Goal: Transaction & Acquisition: Purchase product/service

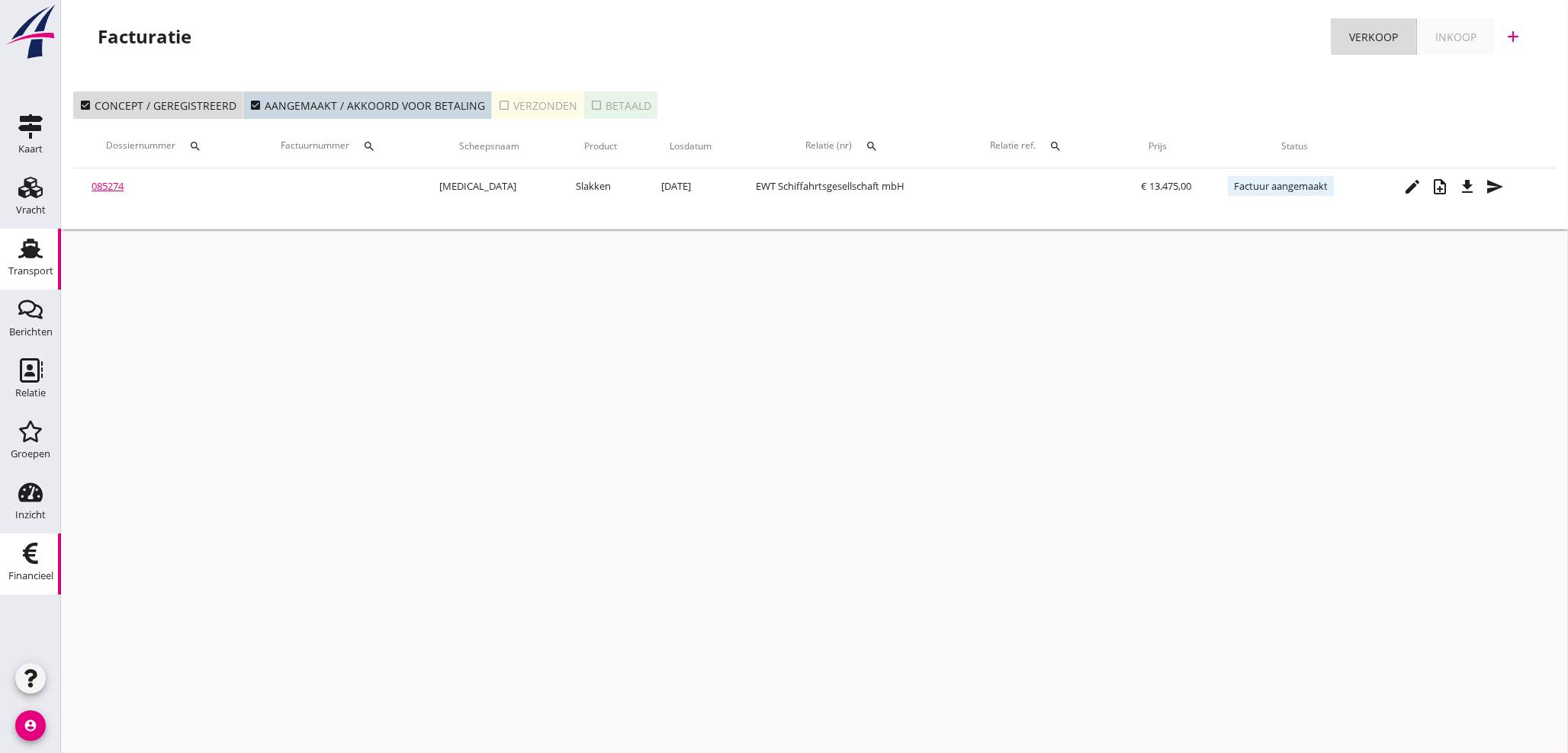
click at [32, 255] on use at bounding box center [30, 249] width 24 height 20
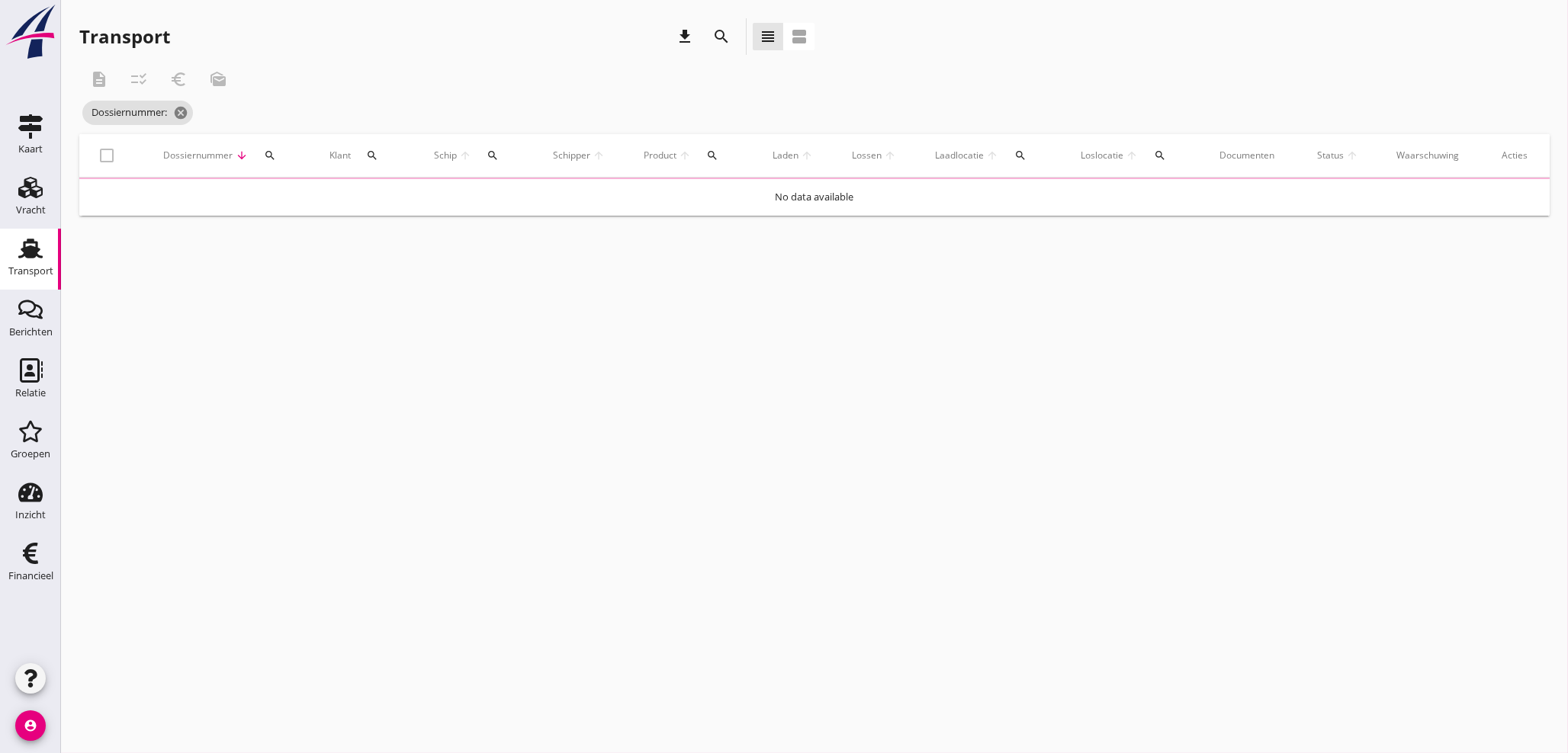
click at [211, 180] on td "No data available" at bounding box center [815, 197] width 1470 height 36
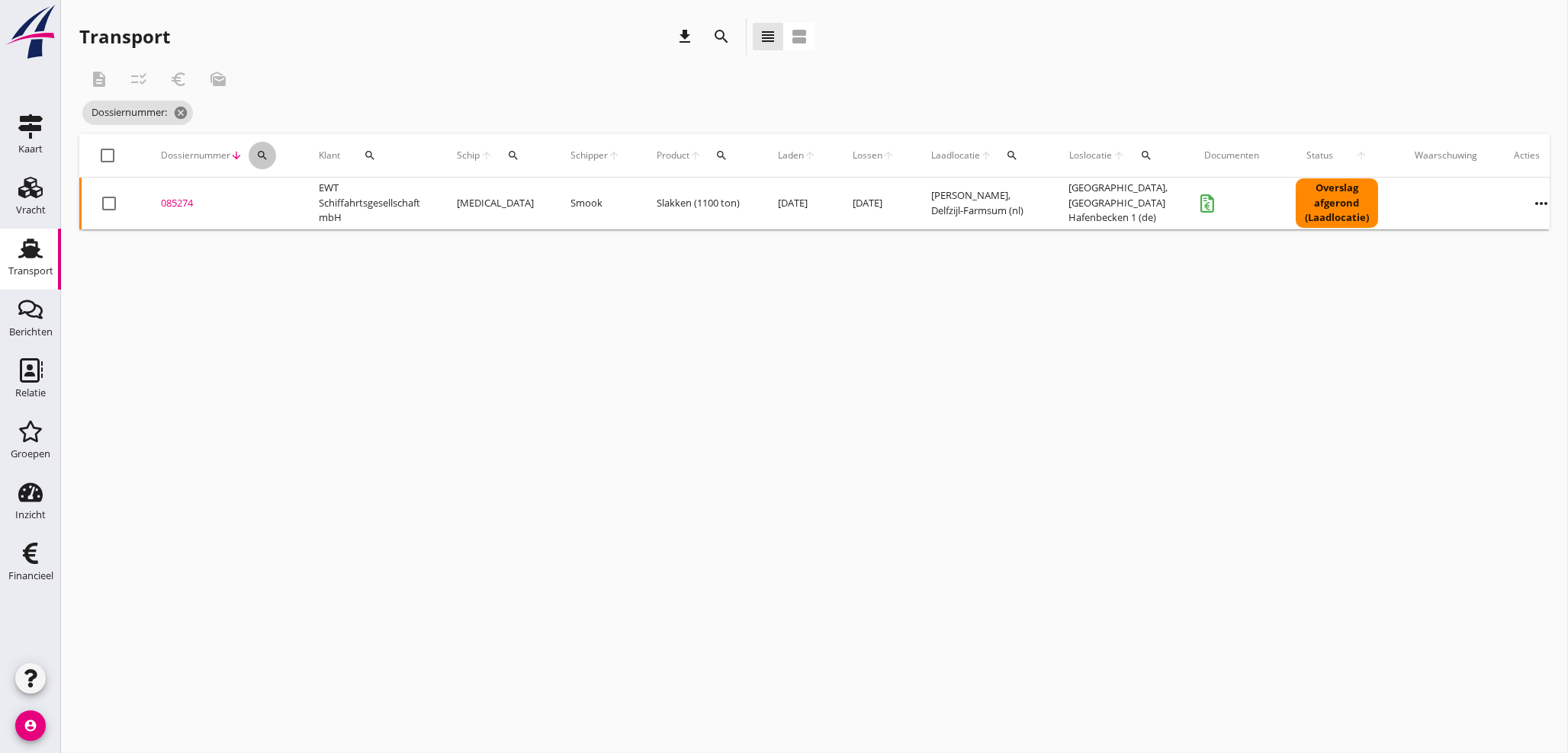
click at [266, 155] on icon "search" at bounding box center [262, 155] width 12 height 12
drag, startPoint x: 263, startPoint y: 199, endPoint x: 264, endPoint y: 187, distance: 12.0
click at [262, 193] on input "Zoeken op dossiernummer..." at bounding box center [333, 199] width 158 height 24
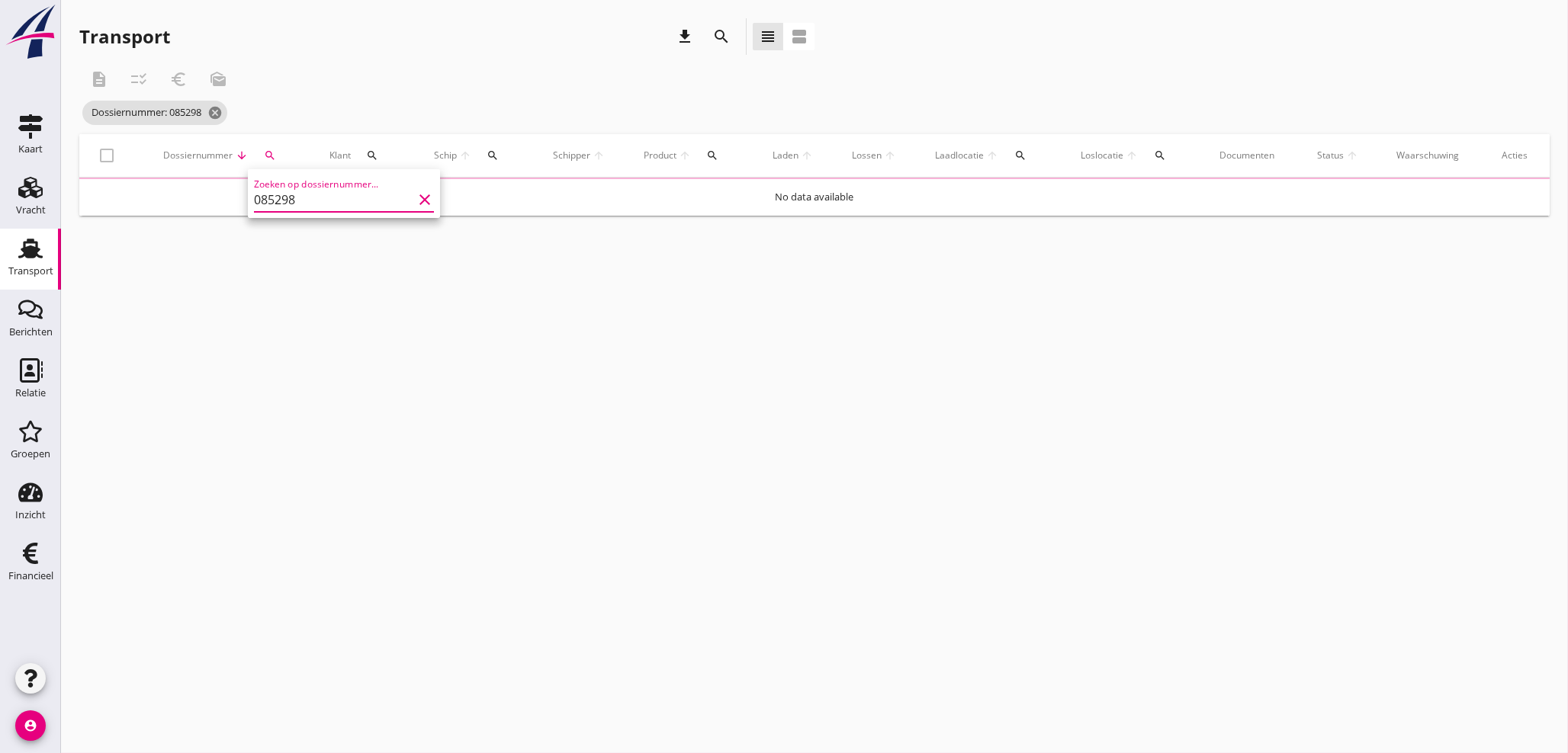
type input "085298"
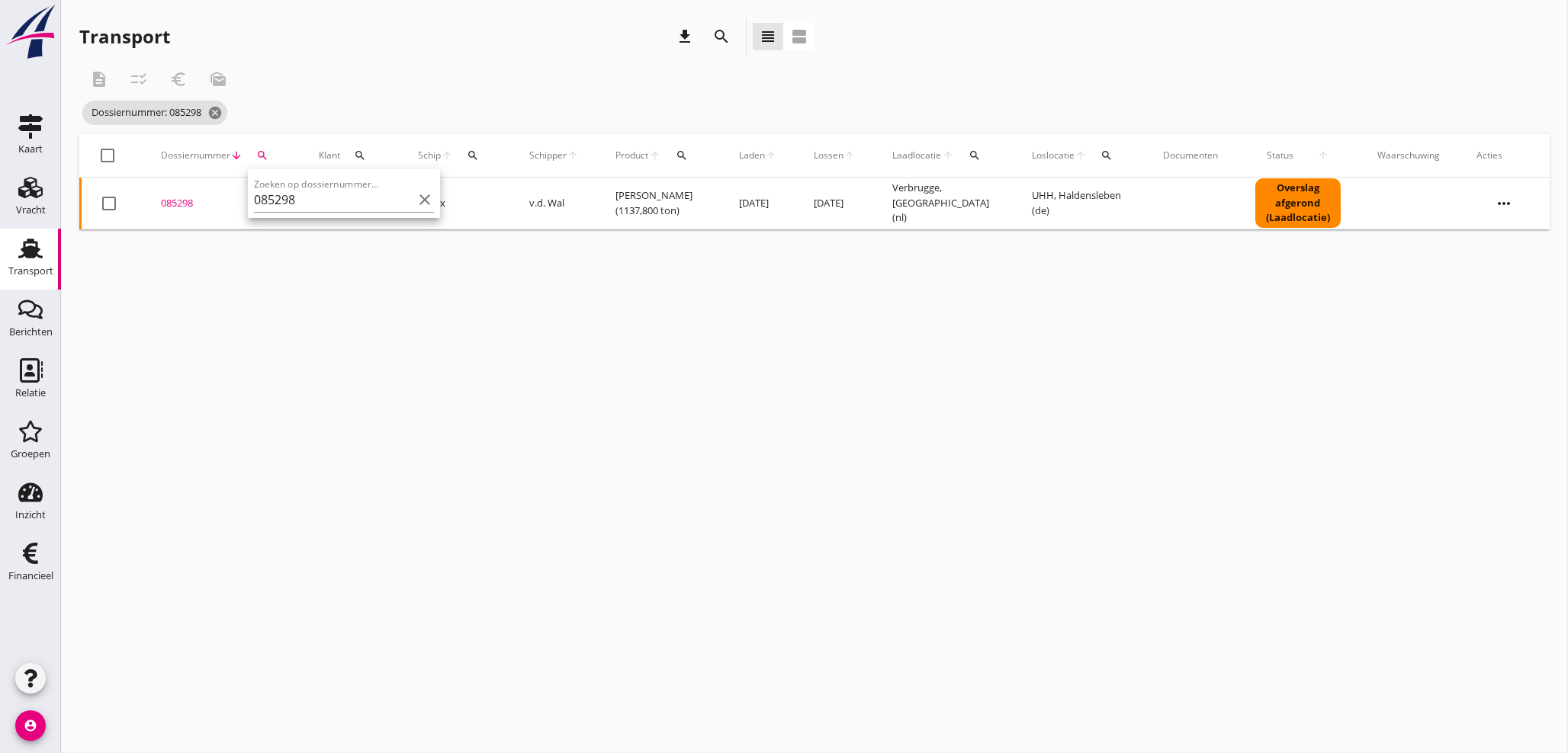
click at [176, 202] on div "085298" at bounding box center [222, 203] width 121 height 15
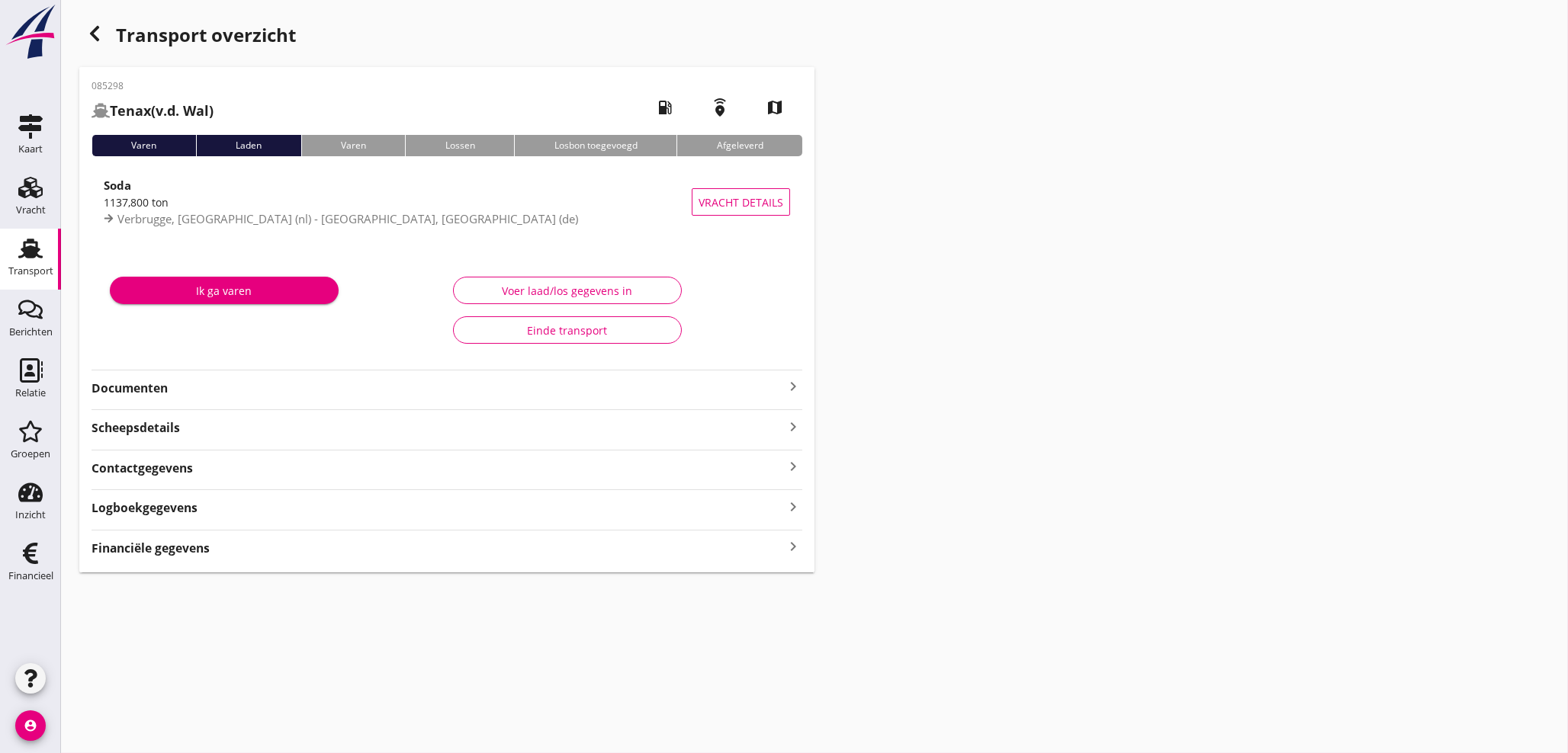
click at [787, 547] on icon "keyboard_arrow_right" at bounding box center [793, 547] width 18 height 21
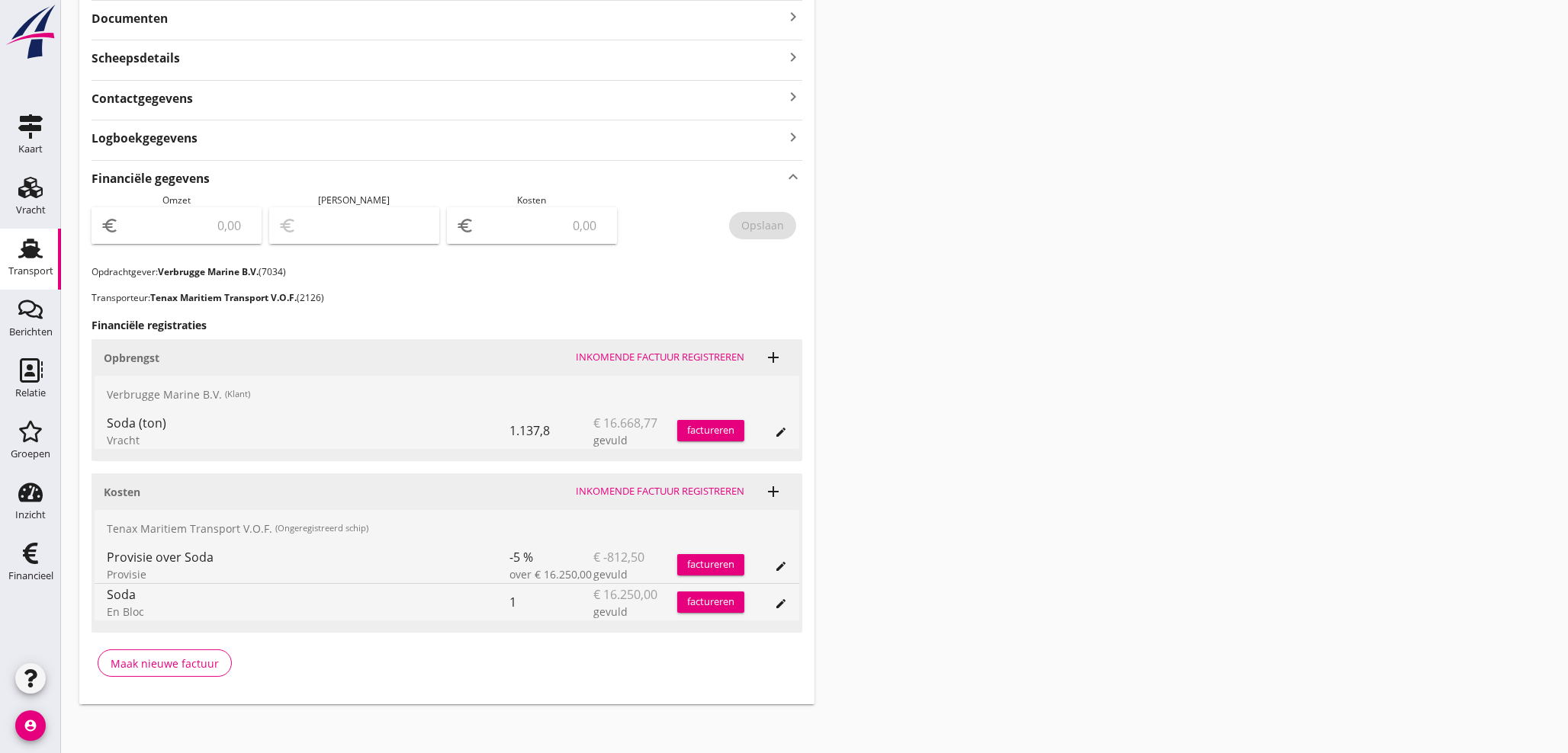
scroll to position [375, 0]
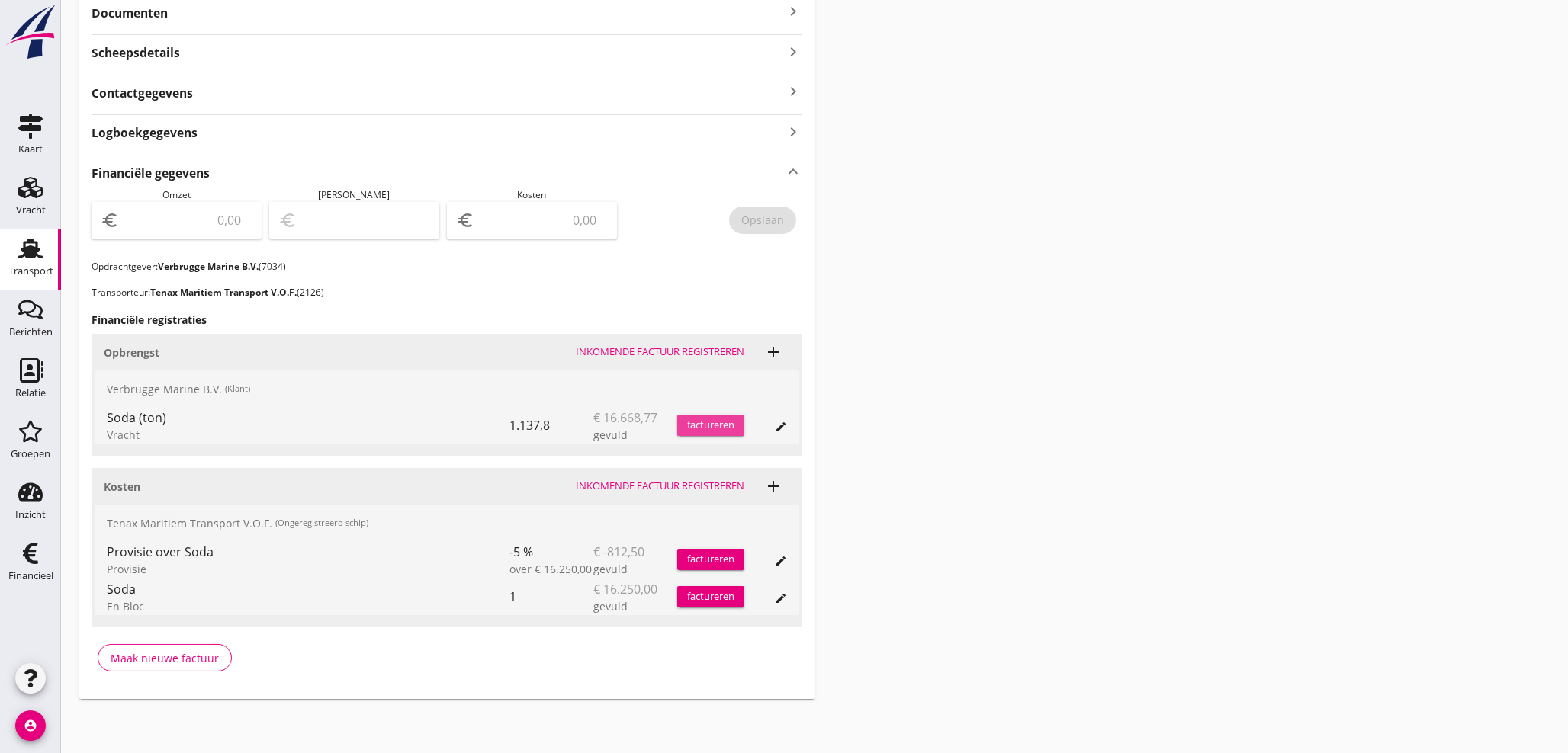
click at [697, 428] on div "factureren" at bounding box center [710, 425] width 67 height 15
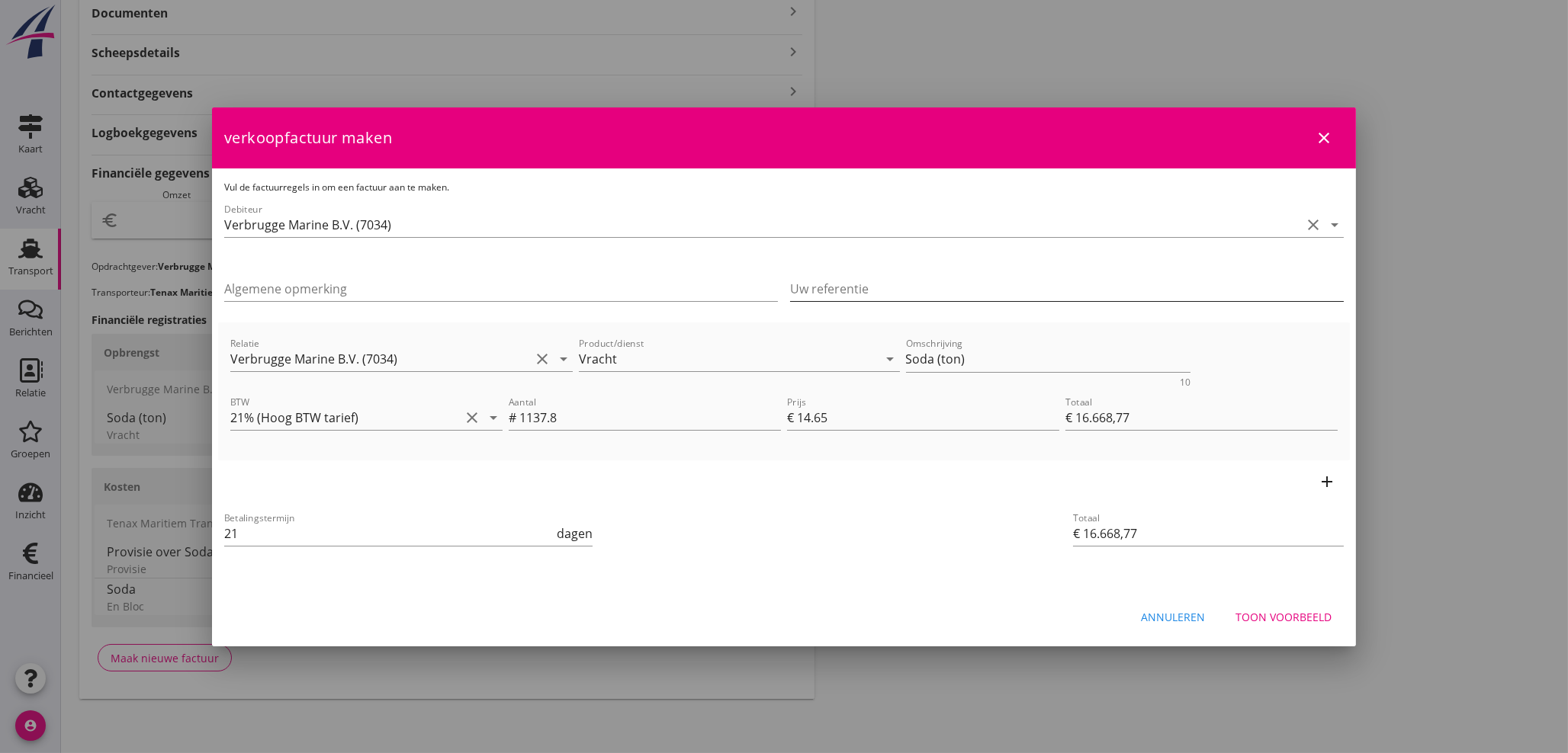
click at [913, 287] on input "Uw referentie" at bounding box center [1066, 289] width 553 height 24
type input "154097465"
click at [784, 335] on div "Relatie Verbrugge Marine B.V. (7034) clear arrow_drop_down Product/dienst Vrach…" at bounding box center [784, 361] width 1113 height 59
click at [1300, 614] on div "Toon voorbeeld" at bounding box center [1283, 616] width 96 height 16
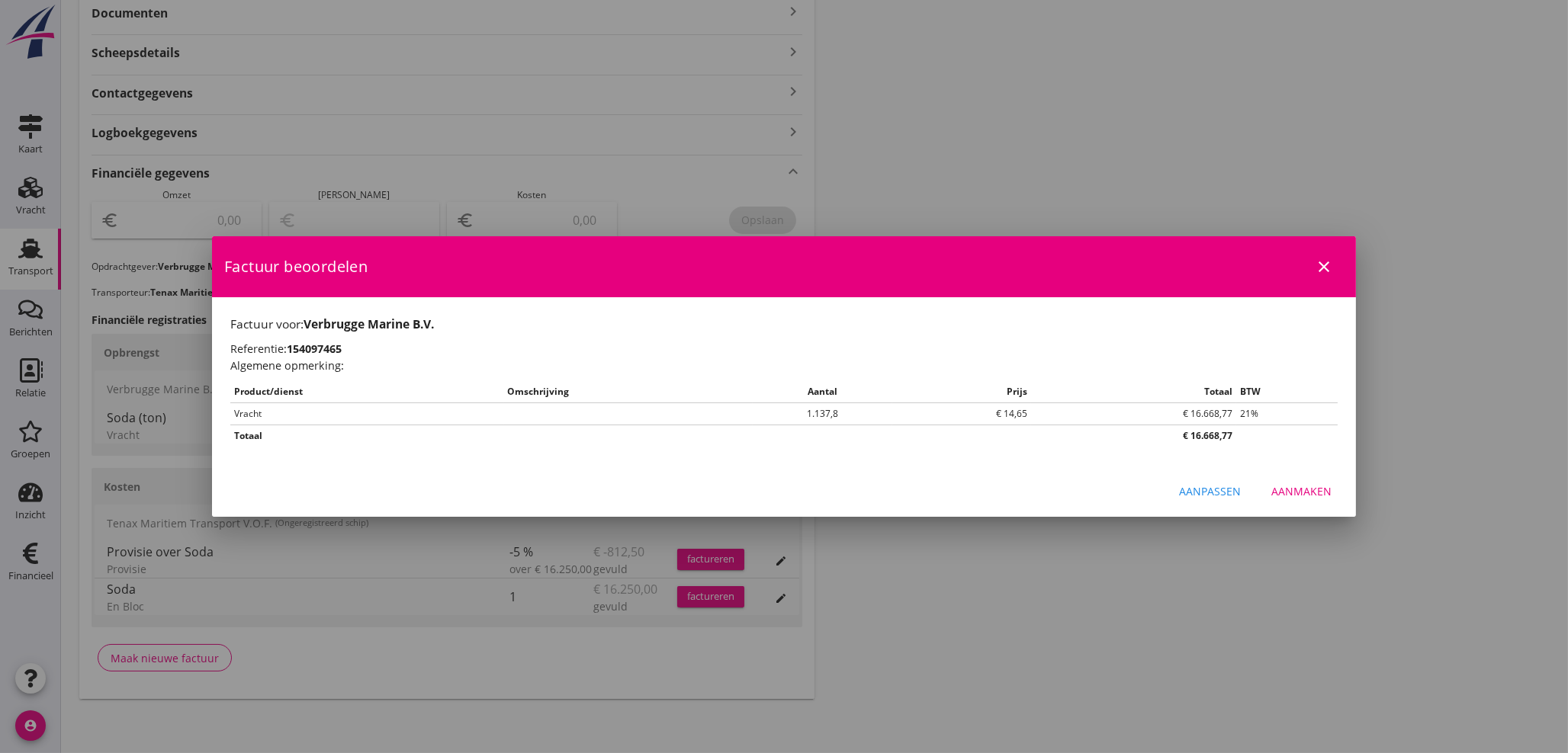
click at [1299, 491] on div "Aanmaken" at bounding box center [1301, 491] width 61 height 16
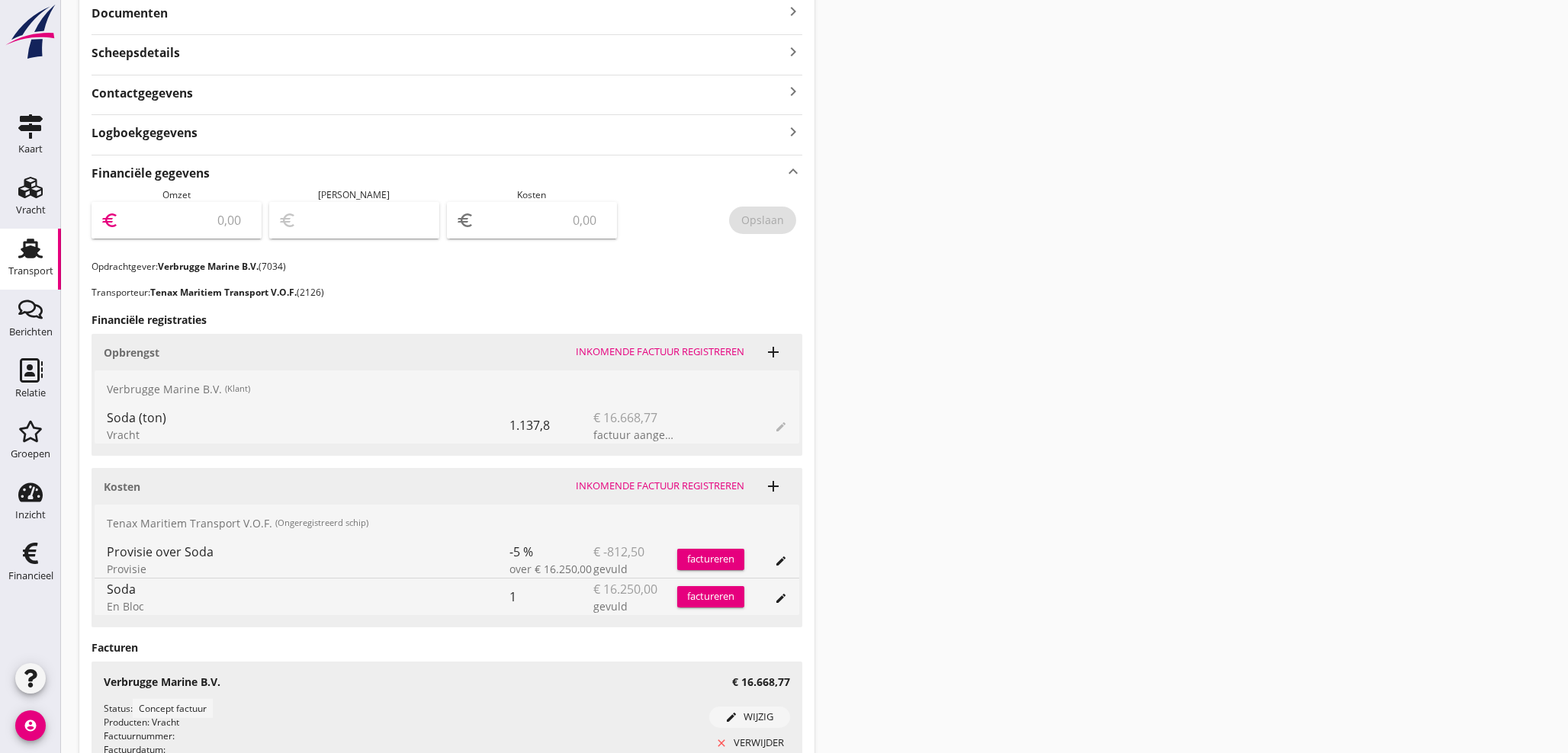
click at [183, 221] on input "number" at bounding box center [187, 220] width 130 height 24
type input "16668"
type input "16668.77"
click at [767, 219] on div "Opslaan" at bounding box center [762, 220] width 42 height 16
click at [27, 561] on use at bounding box center [31, 553] width 15 height 22
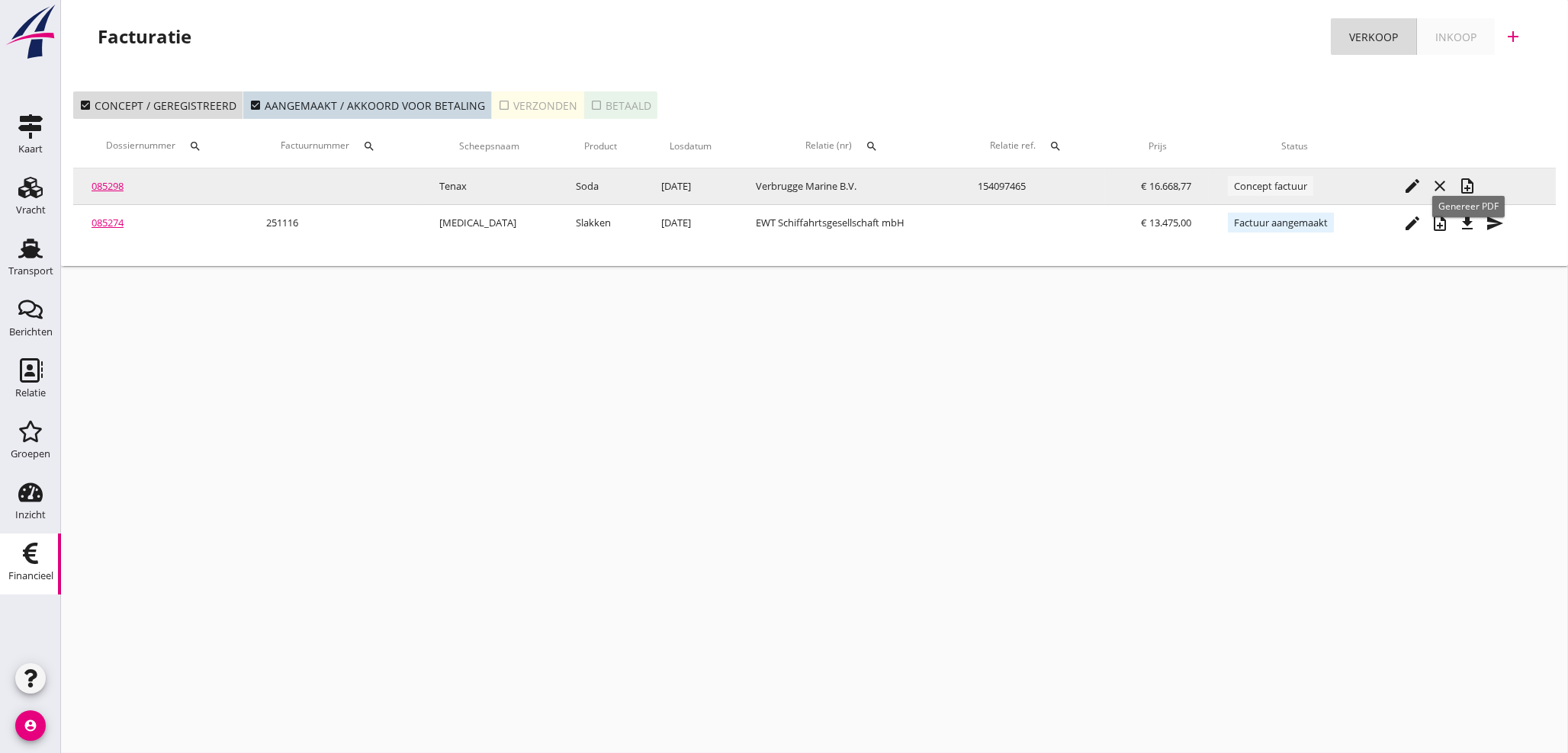
click at [1470, 192] on icon "note_add" at bounding box center [1467, 186] width 18 height 18
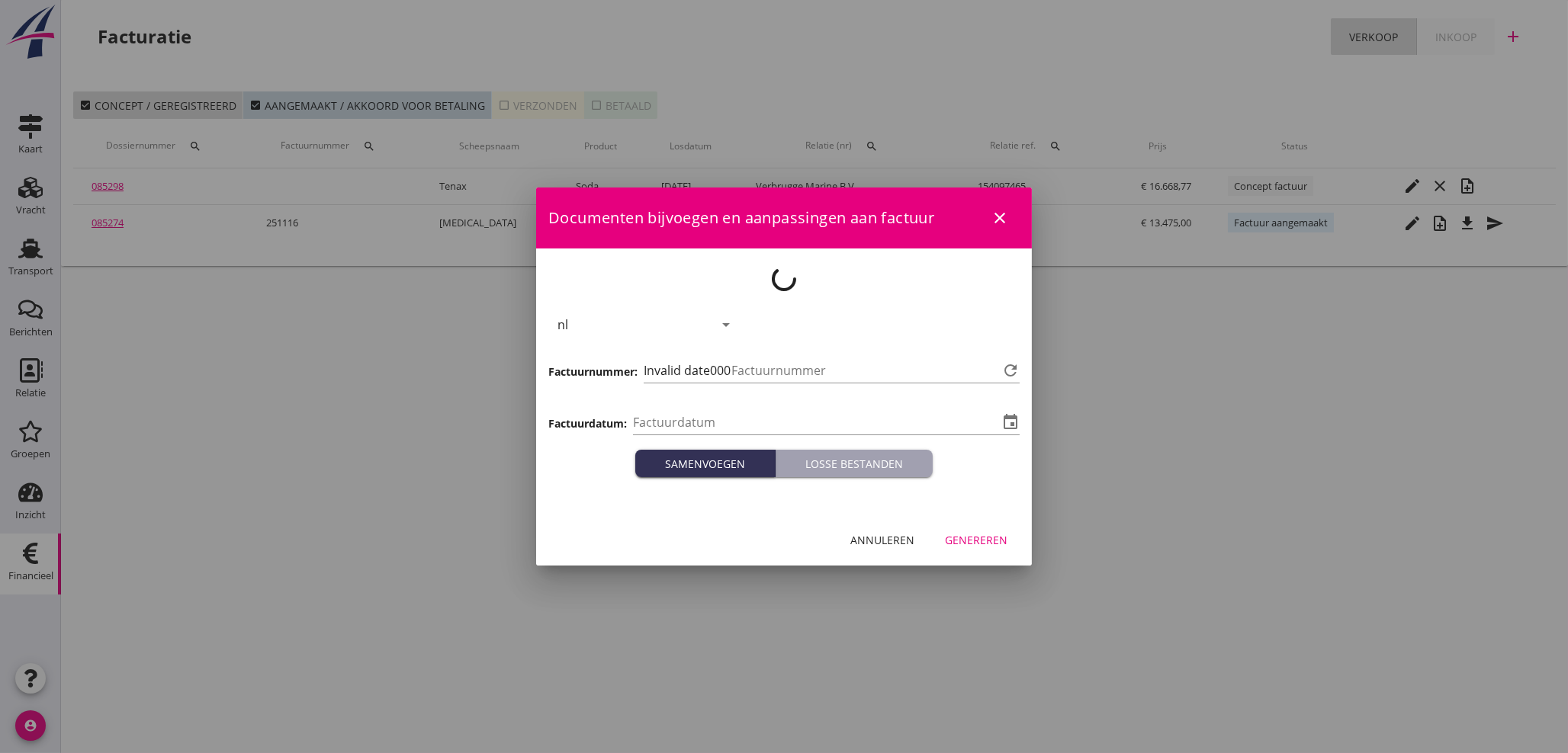
type input "[DATE]"
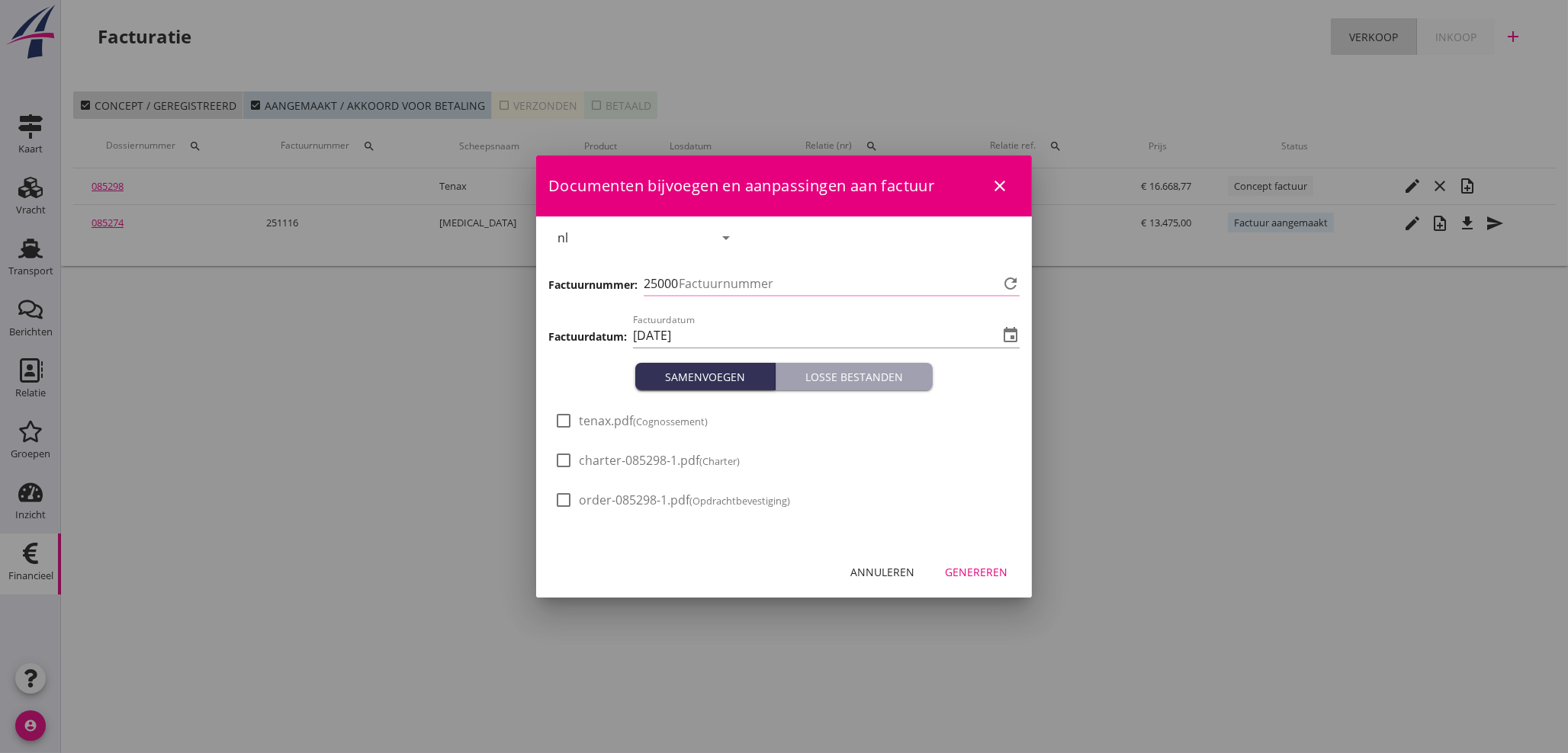
type input "1117"
click at [1001, 569] on div "Genereren" at bounding box center [976, 571] width 62 height 16
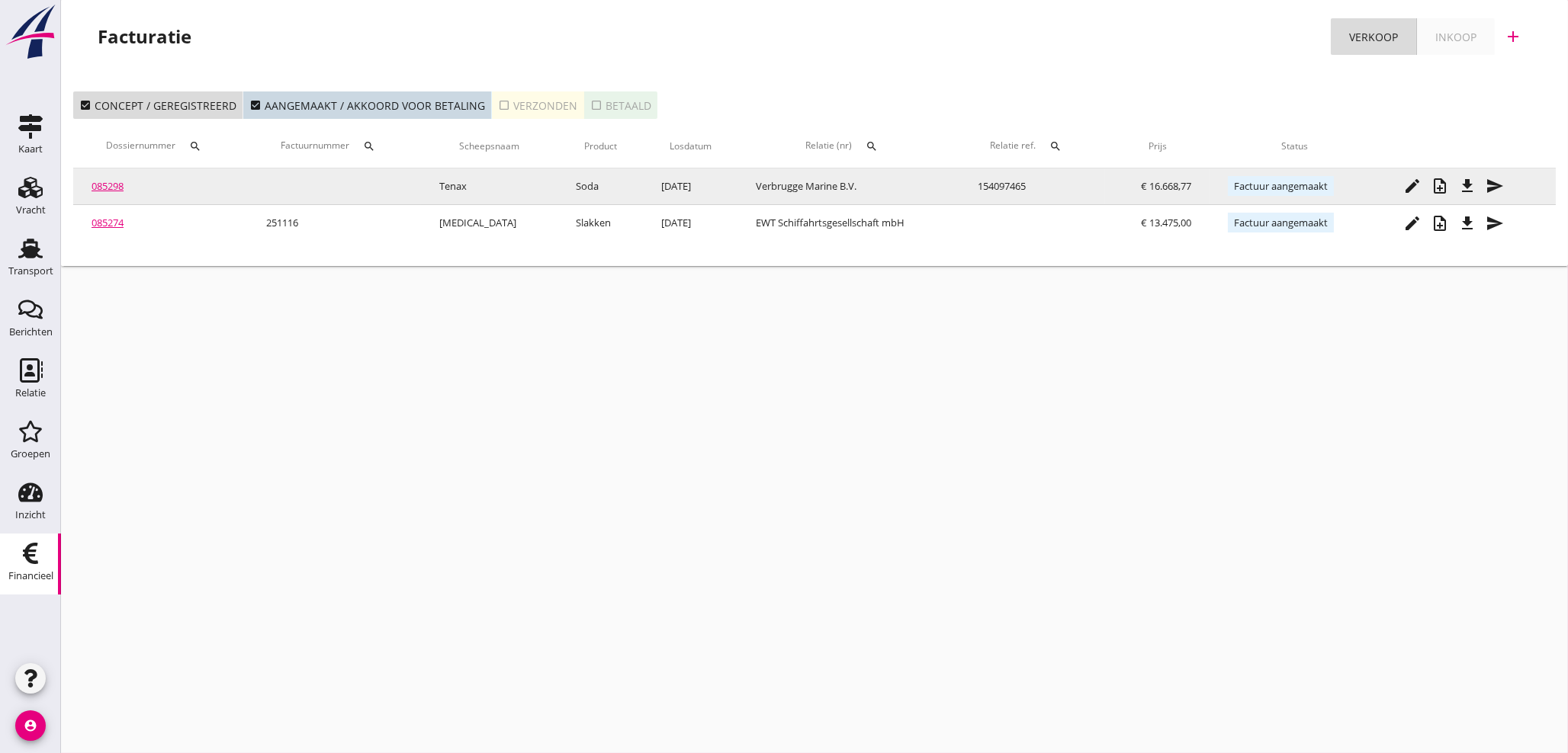
click at [1472, 190] on icon "file_download" at bounding box center [1467, 186] width 18 height 18
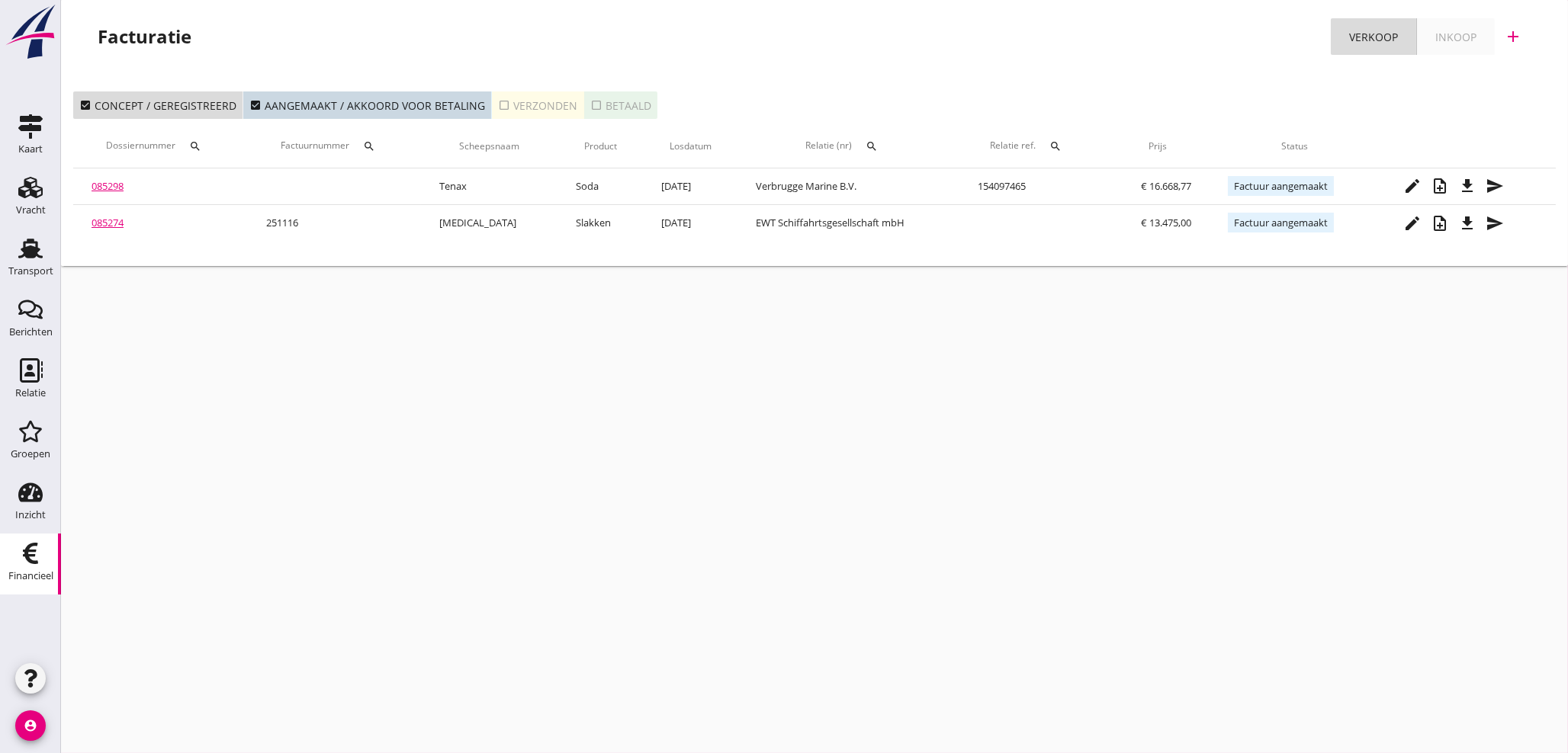
click at [883, 63] on div "Facturatie Verkoop Inkoop add" at bounding box center [815, 40] width 1507 height 80
click at [492, 21] on div "Facturatie Verkoop Inkoop add" at bounding box center [815, 36] width 1470 height 36
